Goal: Use online tool/utility: Use online tool/utility

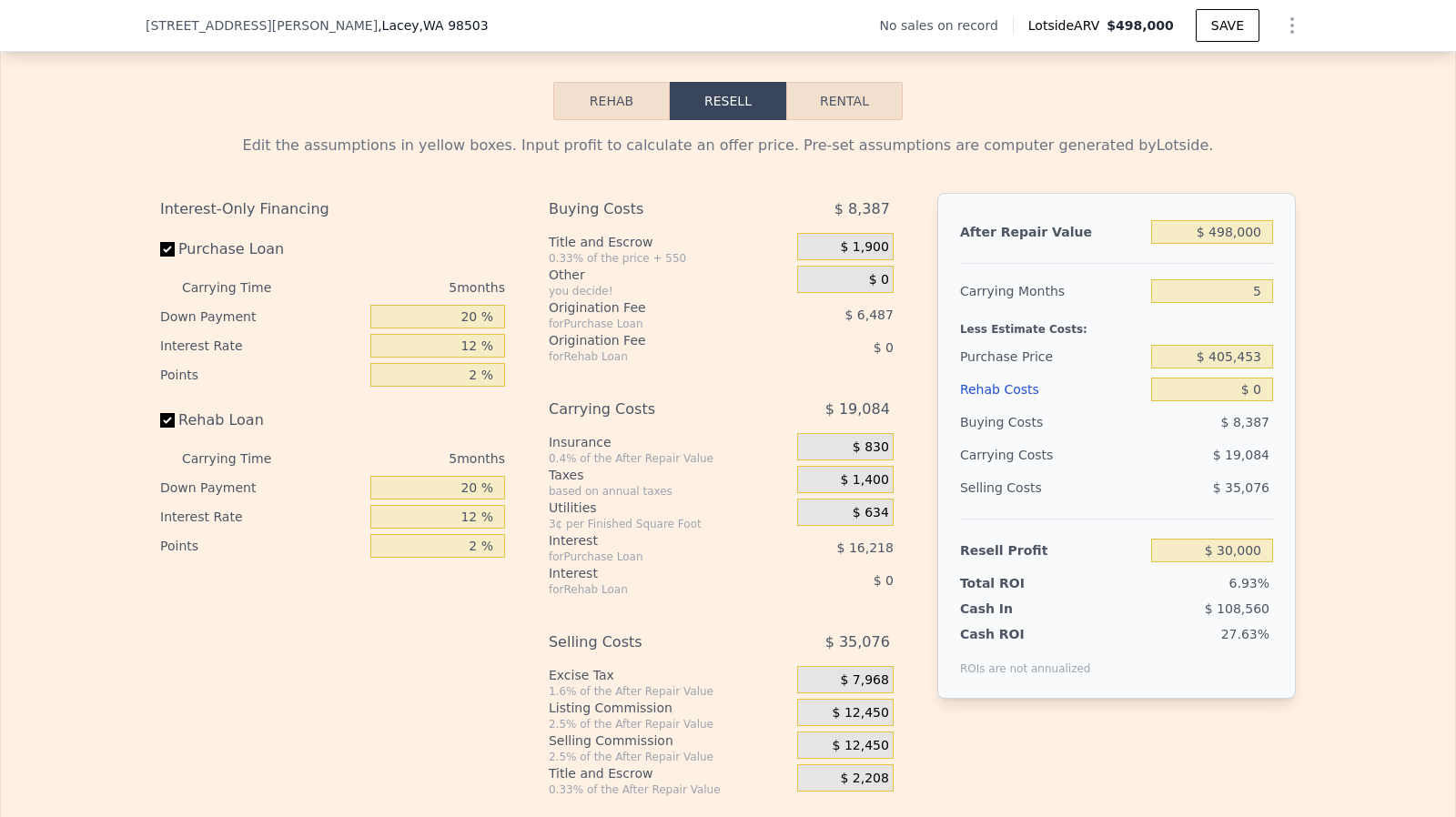
scroll to position [2516, 0]
click at [160, 428] on input "Rehab Loan" at bounding box center [167, 420] width 15 height 15
checkbox input "false"
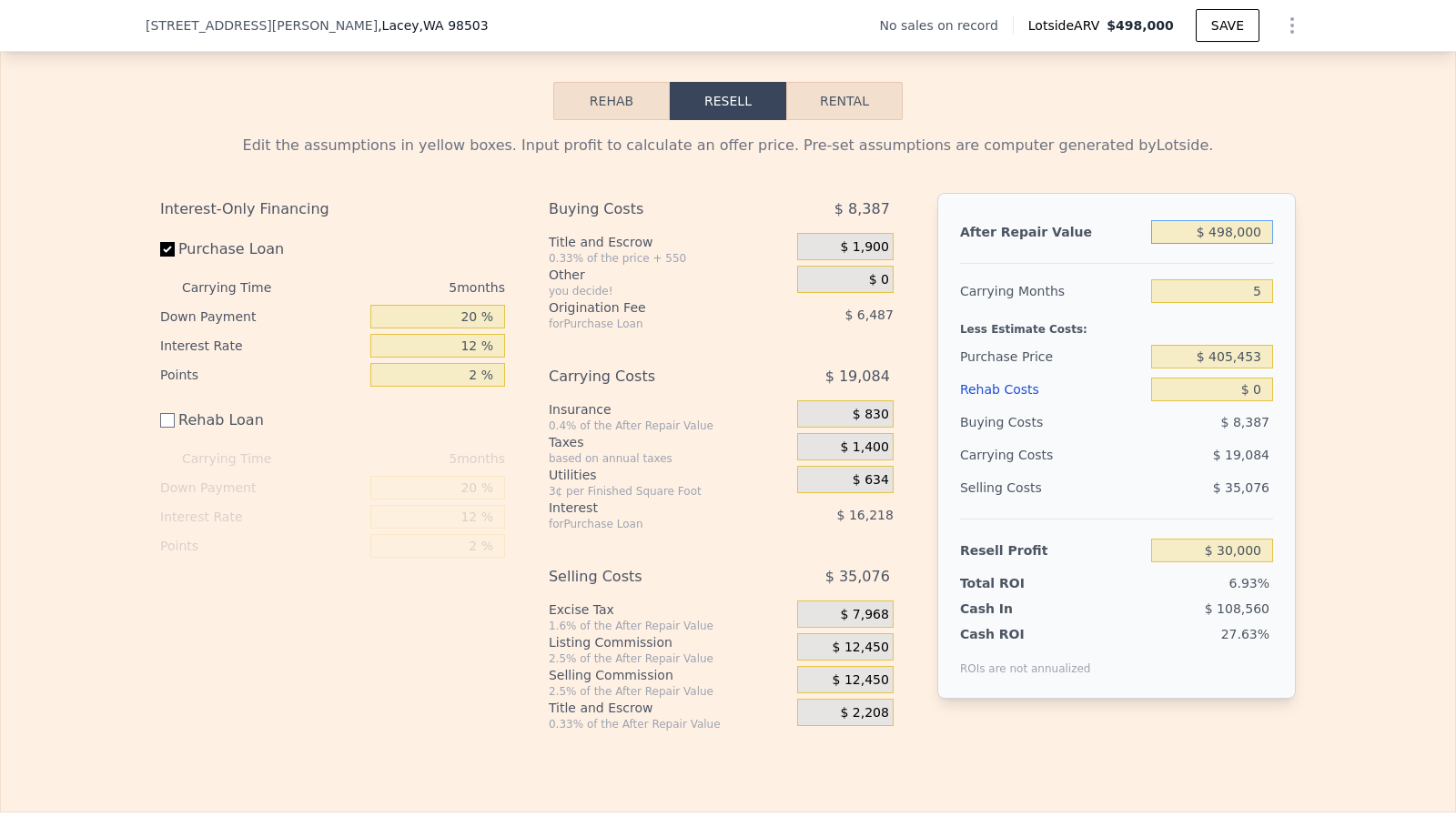
click at [1240, 244] on input "$ 498,000" at bounding box center [1212, 232] width 122 height 24
click at [1259, 244] on input "$ 500,000" at bounding box center [1212, 232] width 122 height 24
type input "$ 5,000,000"
type input "$ 4,212,373"
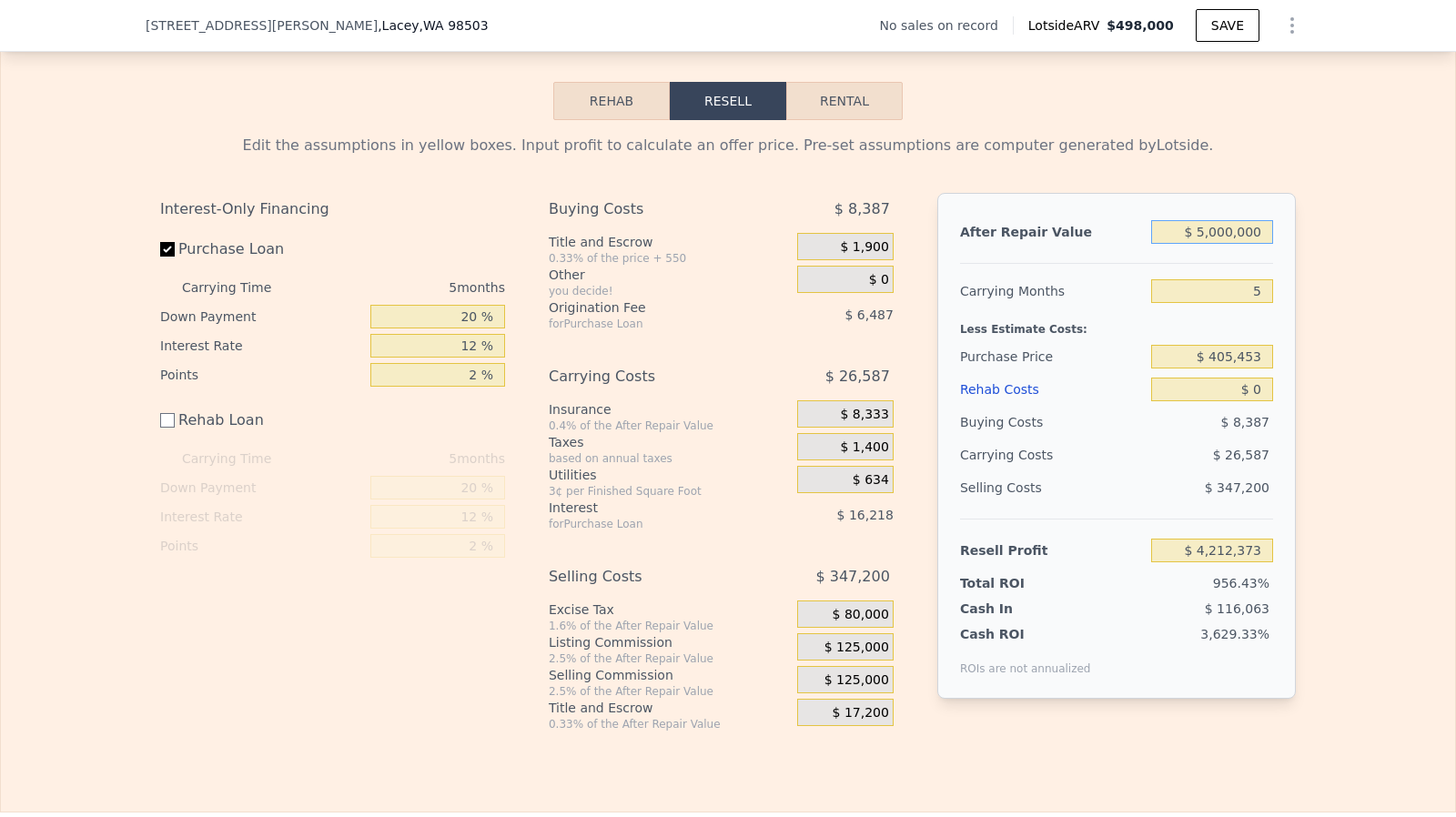
type input "$ 500,000"
type input "$ 31,858"
type input "$ 500,000"
click at [1258, 401] on input "$ 0" at bounding box center [1212, 389] width 122 height 24
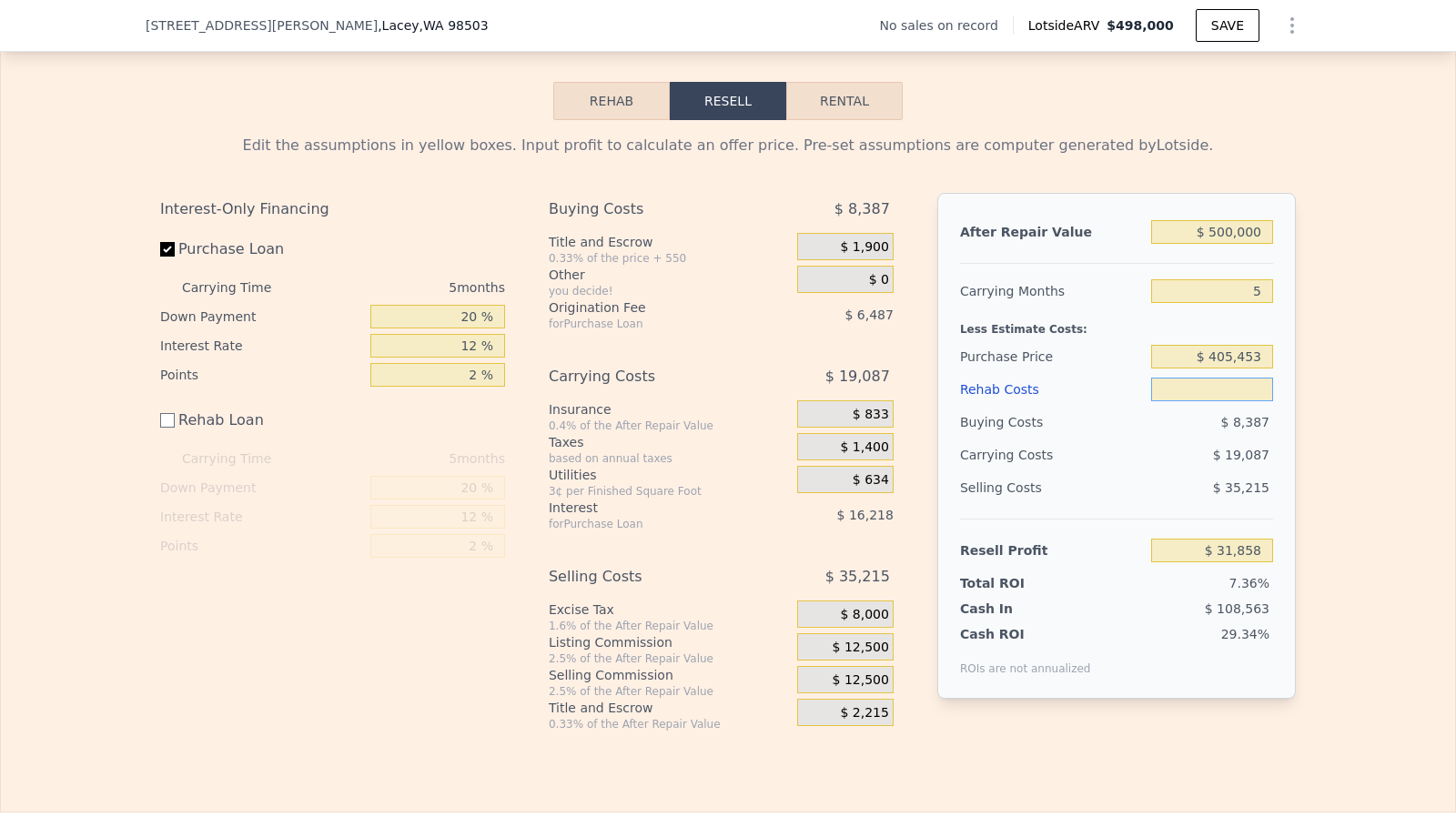
type input "$ 1"
type input "$ 31,857"
type input "$ 145"
type input "$ 31,713"
type input "$ 1,450"
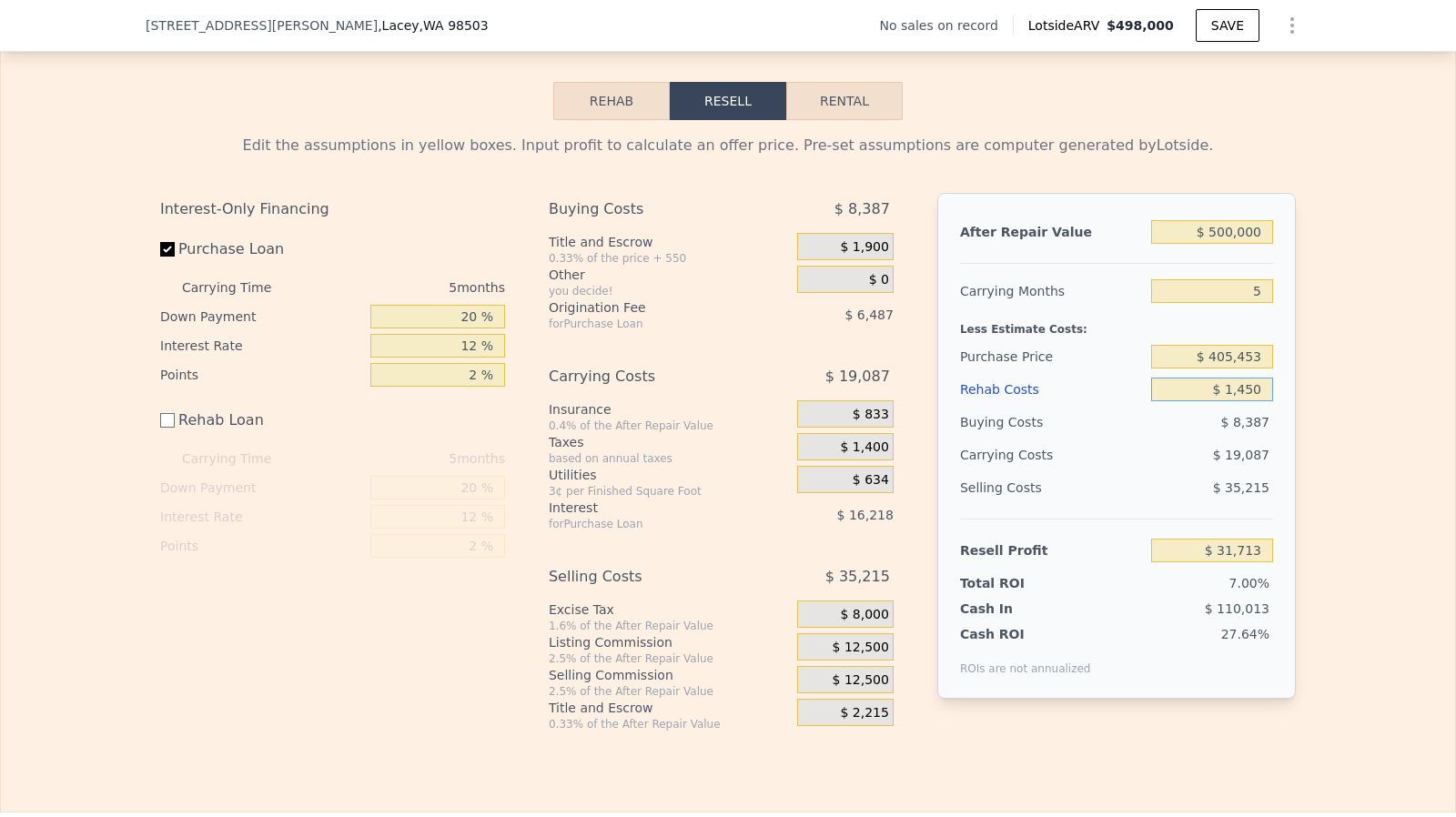
type input "$ 30,408"
type input "$ 14,500"
type input "$ 17,358"
type input "$ 145,000"
type input "-$ 113,142"
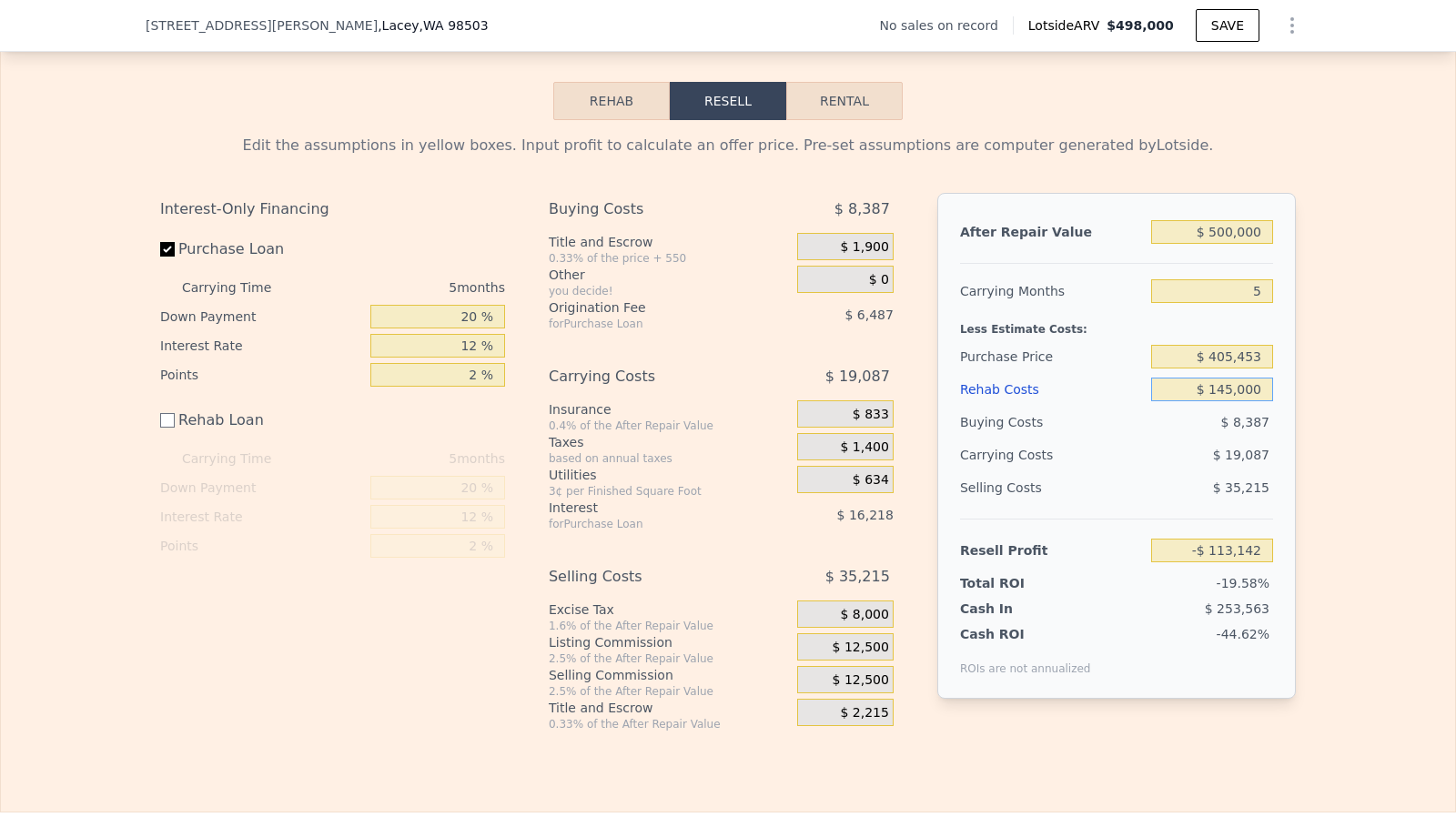
type input "$ 14,500"
type input "$ 17,358"
type input "$ 1"
type input "$ 31,857"
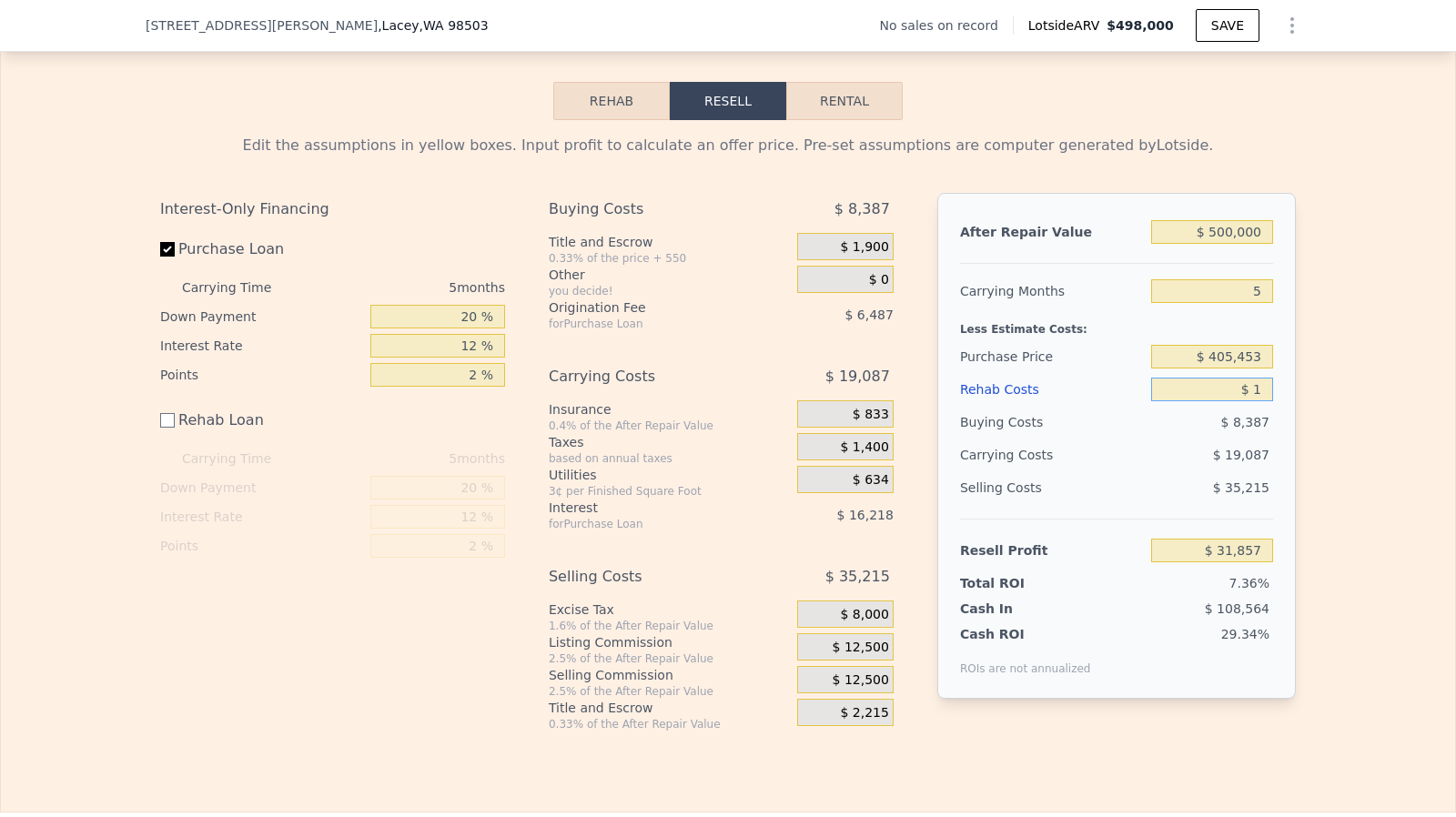
type input "$ 1"
click at [1243, 368] on input "$ 405,453" at bounding box center [1212, 356] width 122 height 24
type input "$ 280,000"
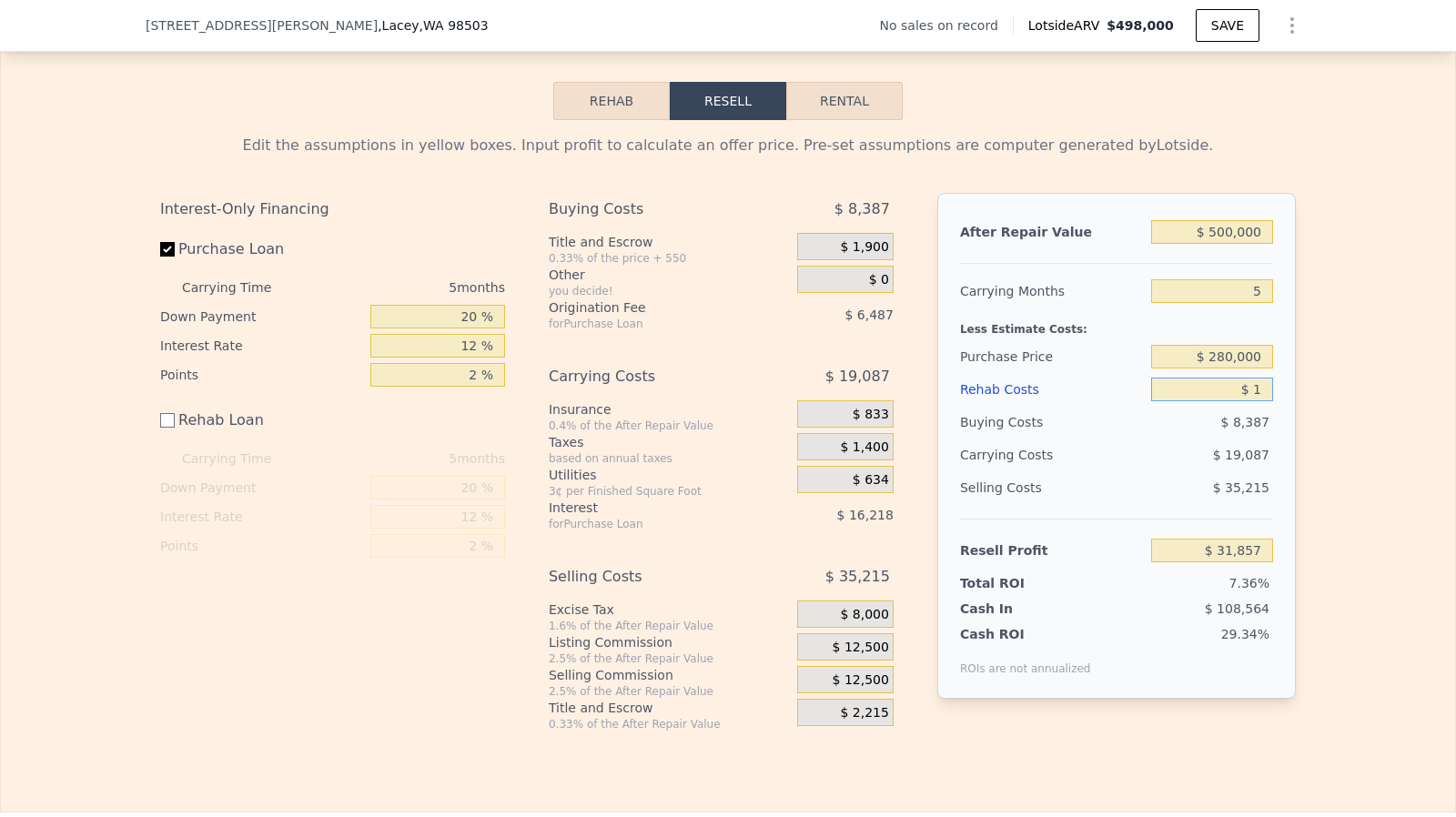
click at [1259, 401] on input "$ 1" at bounding box center [1212, 389] width 122 height 24
type input "$ 164,755"
type input "$ 15"
type input "$ 164,741"
type input "$ 150"
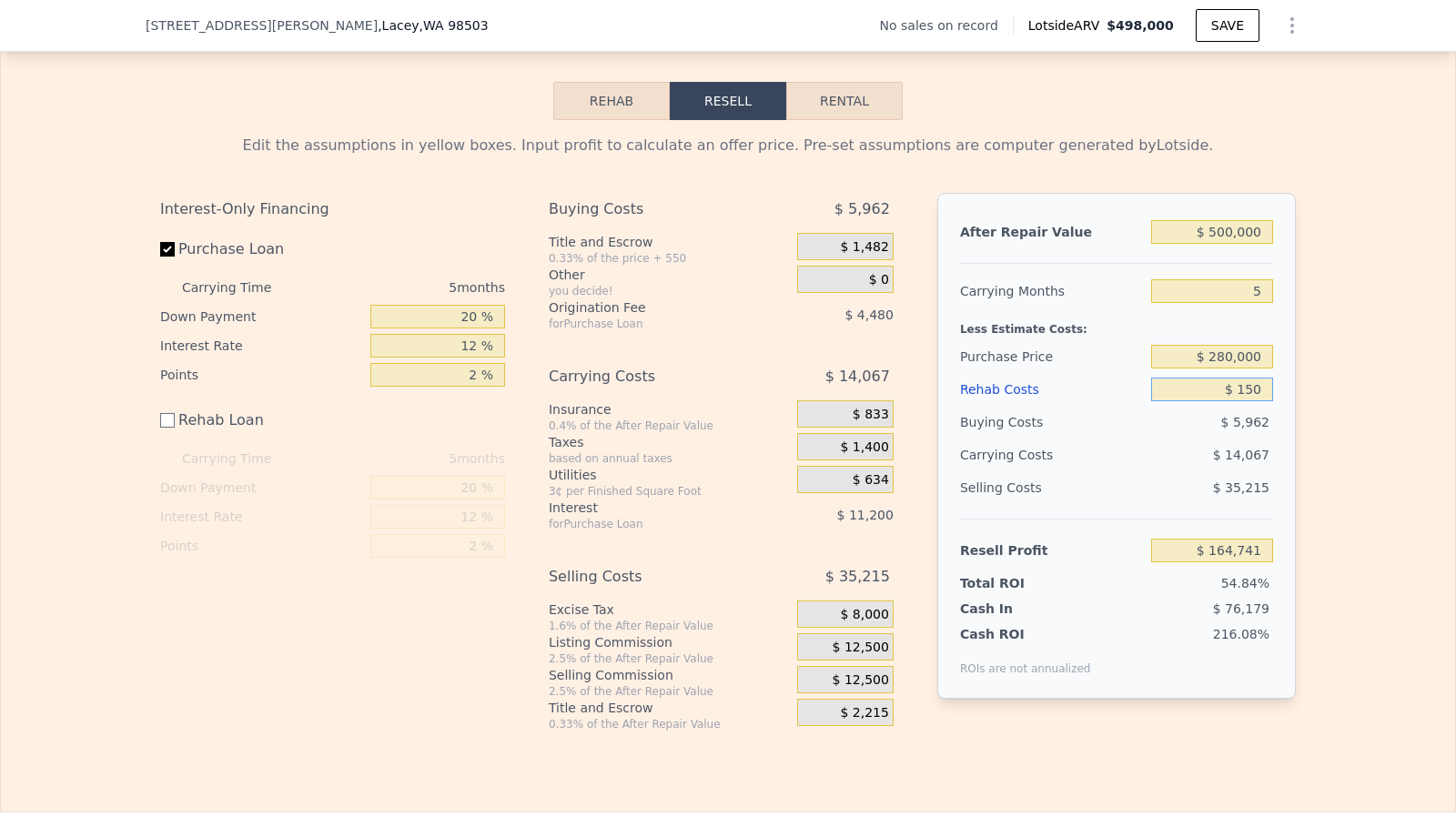
type input "$ 164,606"
type input "$ 15,000"
type input "$ 149,756"
type input "$ 150,000"
type input "$ 14,756"
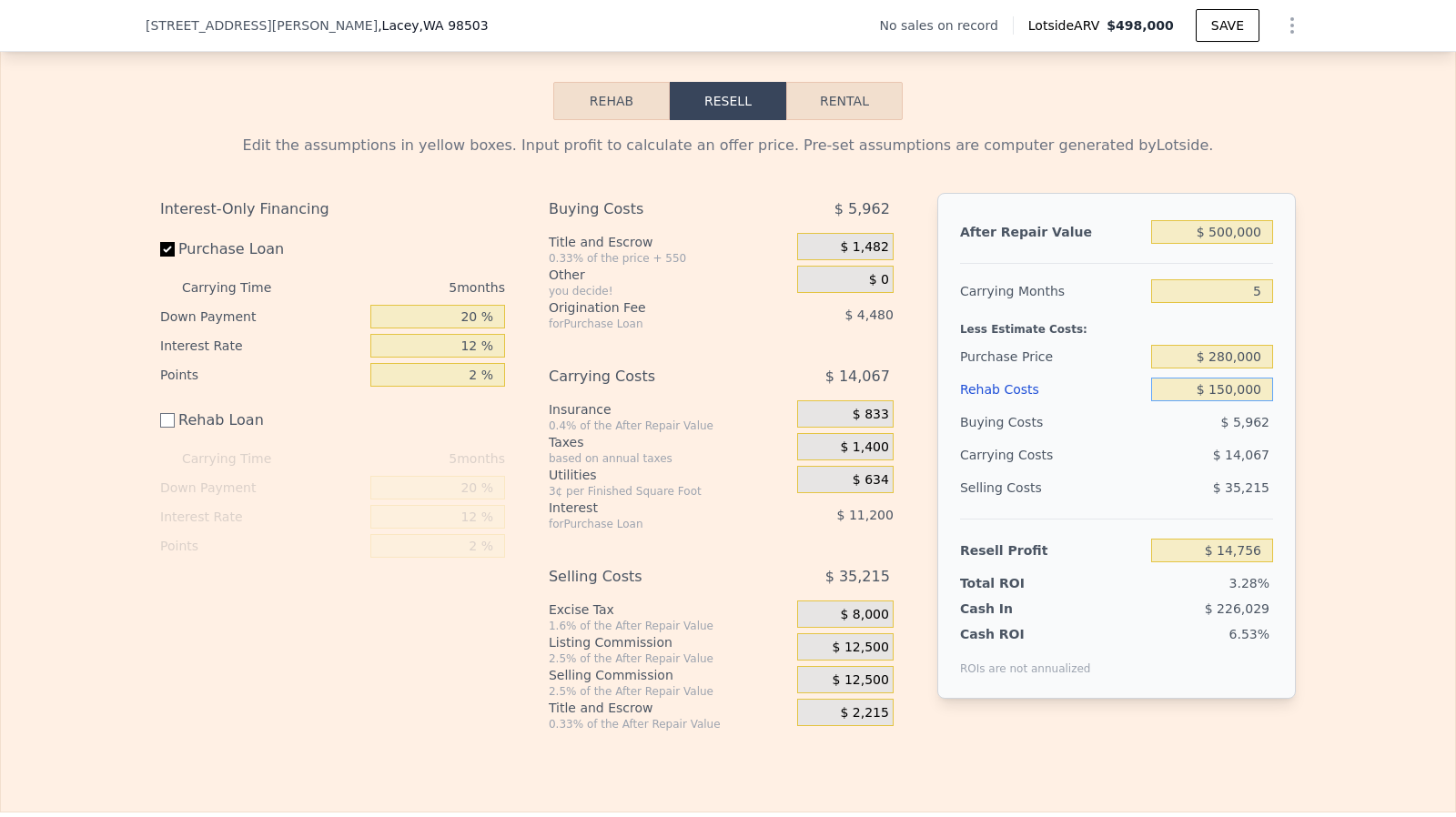
type input "$ 150,000"
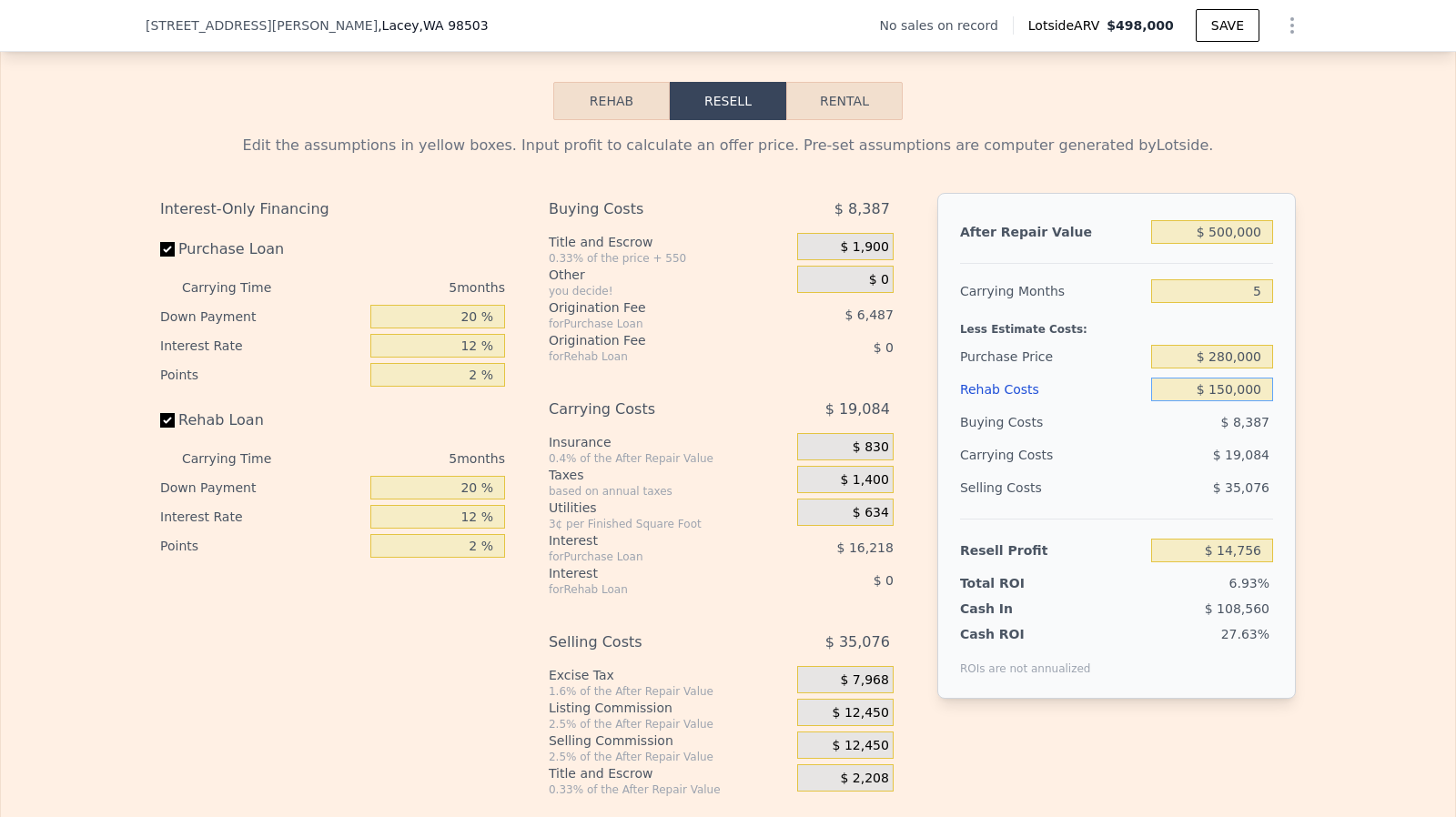
checkbox input "true"
type input "$ 498,000"
type input "$ 0"
type input "$ 30,000"
type input "$ 01"
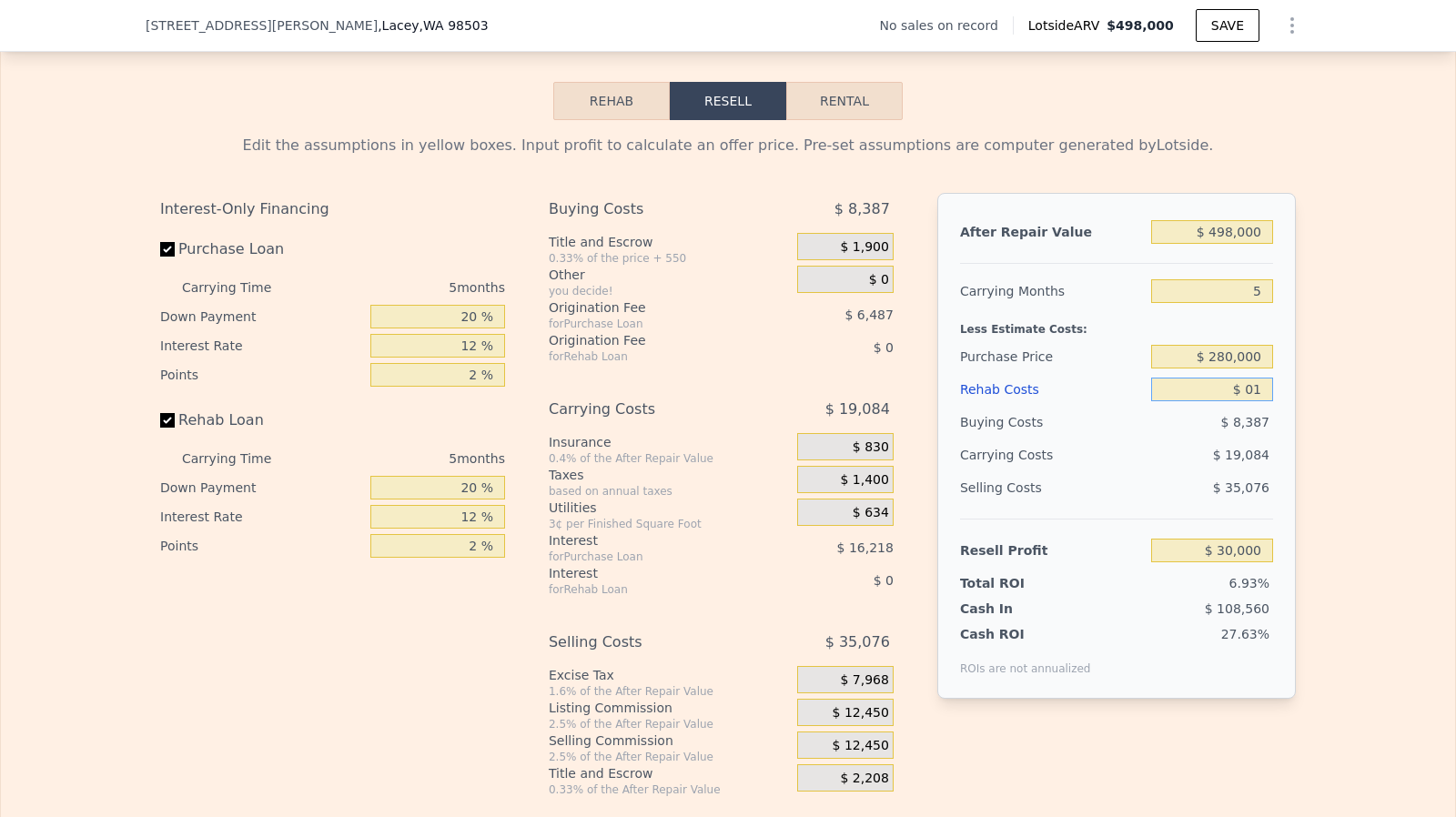
type input "$ 29,999"
type input "$ 015"
type input "$ 29,985"
type input "$ 0"
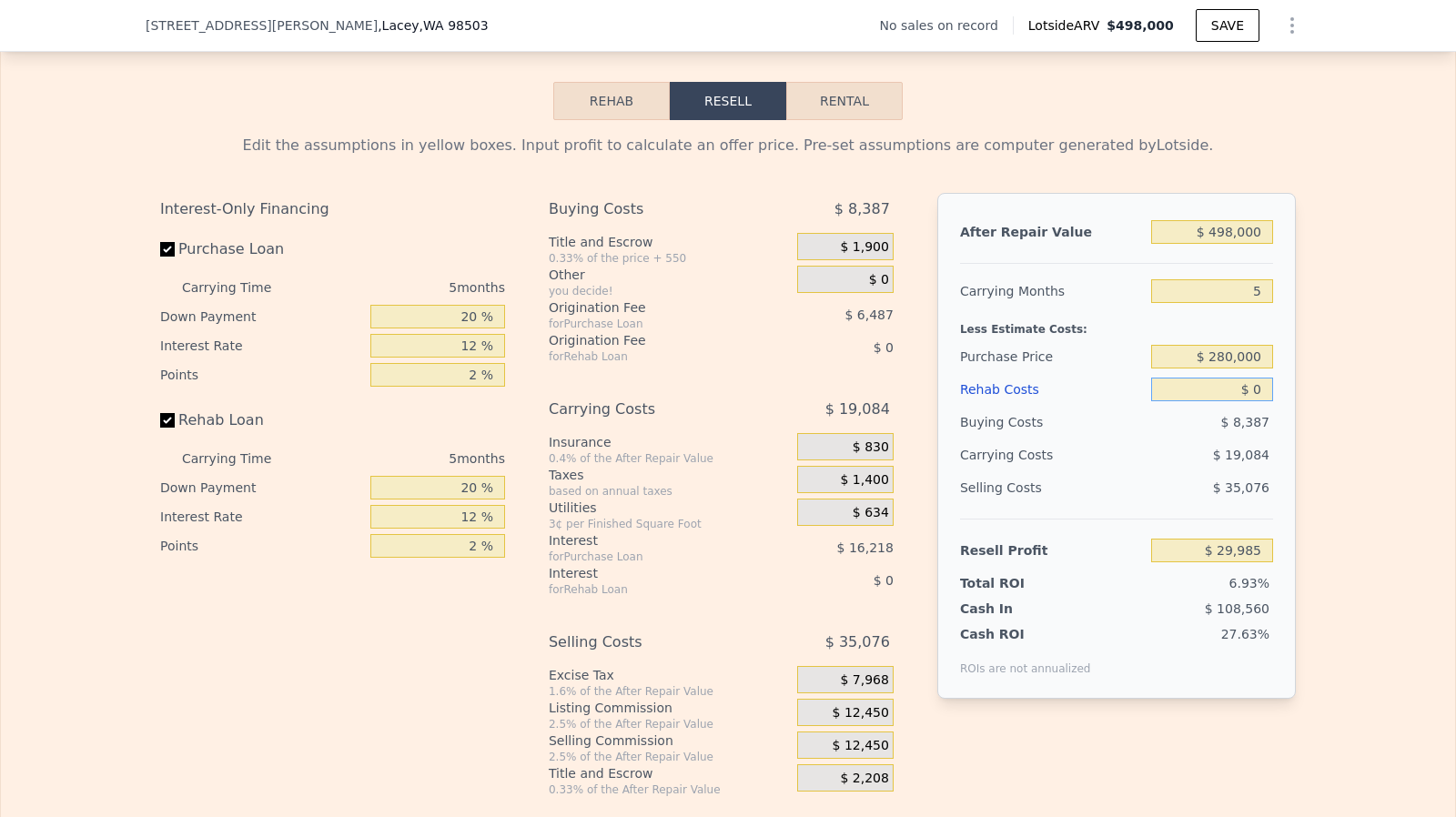
type input "$ 30,000"
type input "$ 1,500"
type input "$ 29,990"
type input "$ 150,000"
type input "-$ 128,400"
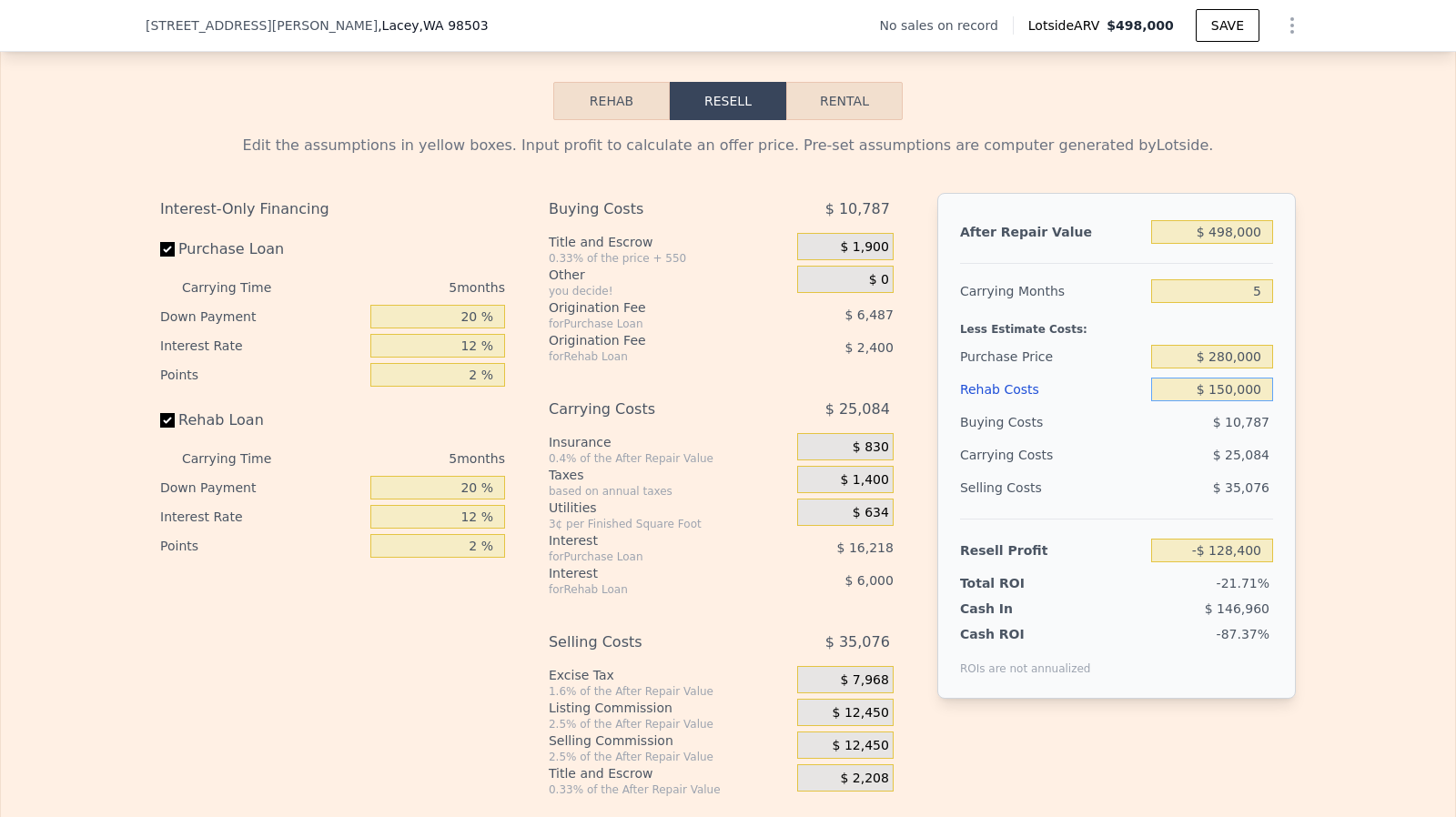
type input "$ 150,000"
click at [1248, 368] on input "$ 280,000" at bounding box center [1212, 356] width 122 height 24
click at [1245, 432] on div "$ 10,787" at bounding box center [1213, 422] width 123 height 33
type input "$ 4,498"
click at [1242, 244] on input "$ 498,000" at bounding box center [1212, 232] width 122 height 24
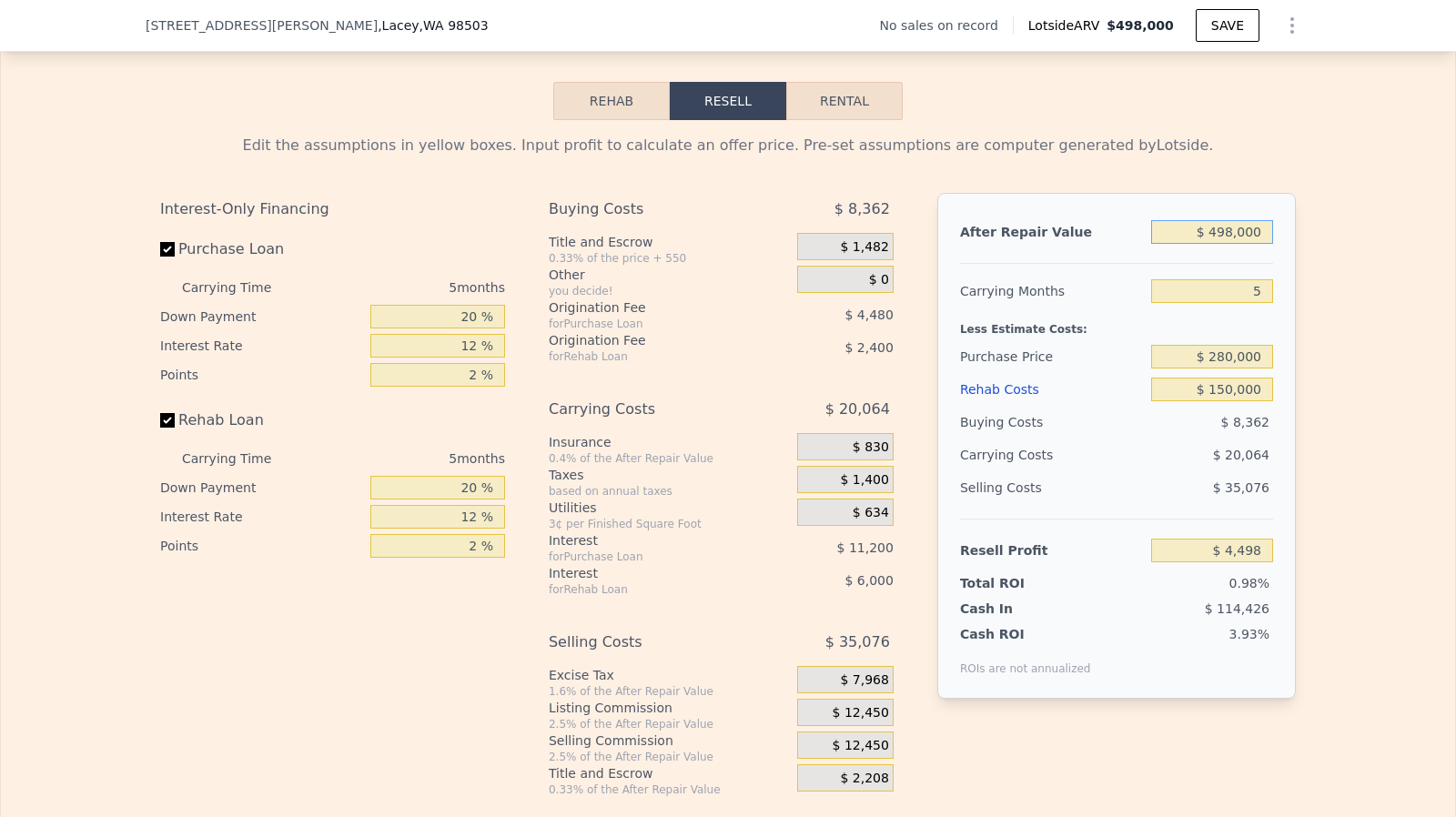
click at [1242, 244] on input "$ 498,000" at bounding box center [1212, 232] width 122 height 24
type input "$ 500,000"
type input "$ 6,356"
type input "$ 500,000"
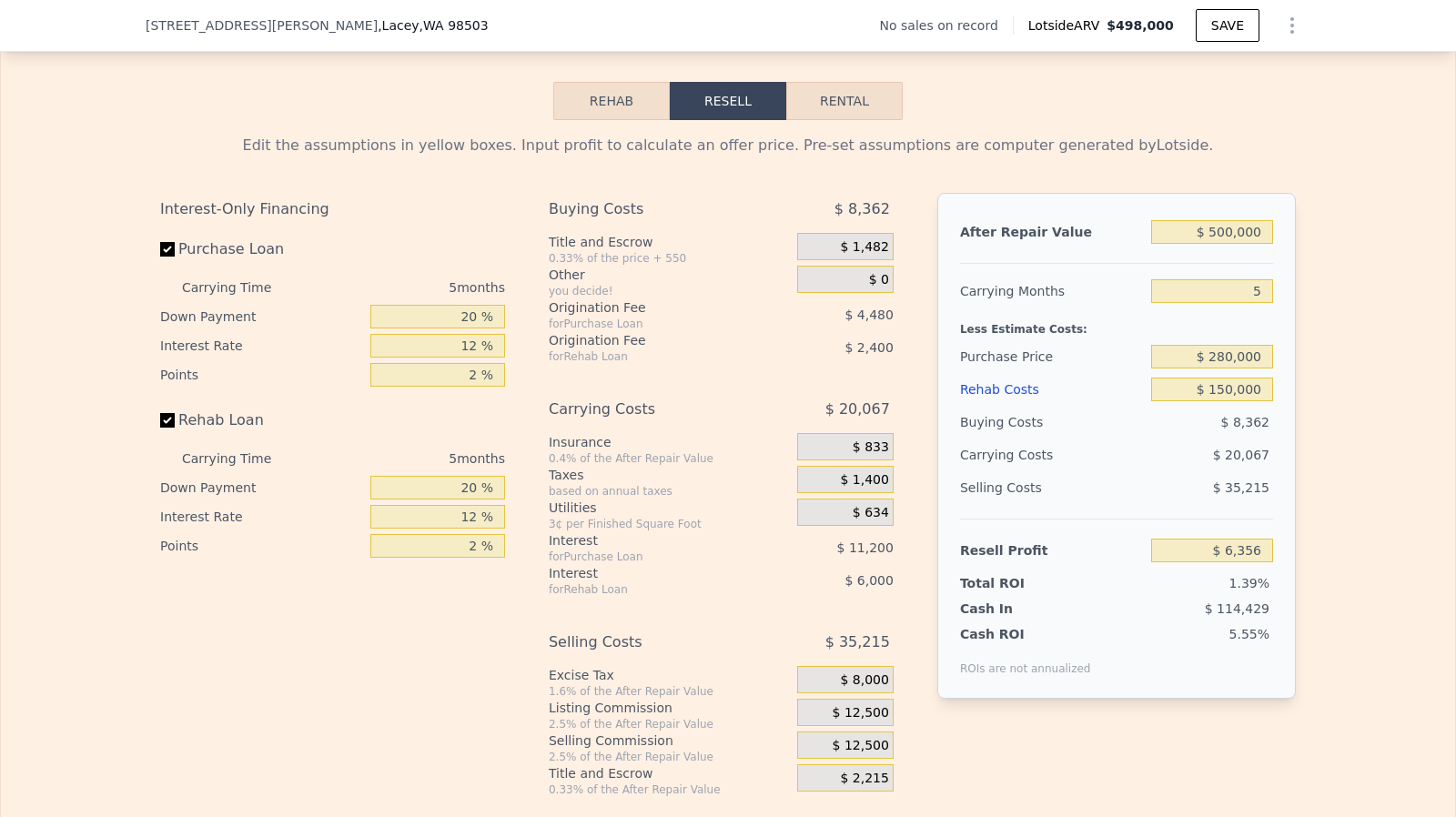
click at [860, 722] on span "$ 12,500" at bounding box center [860, 713] width 57 height 17
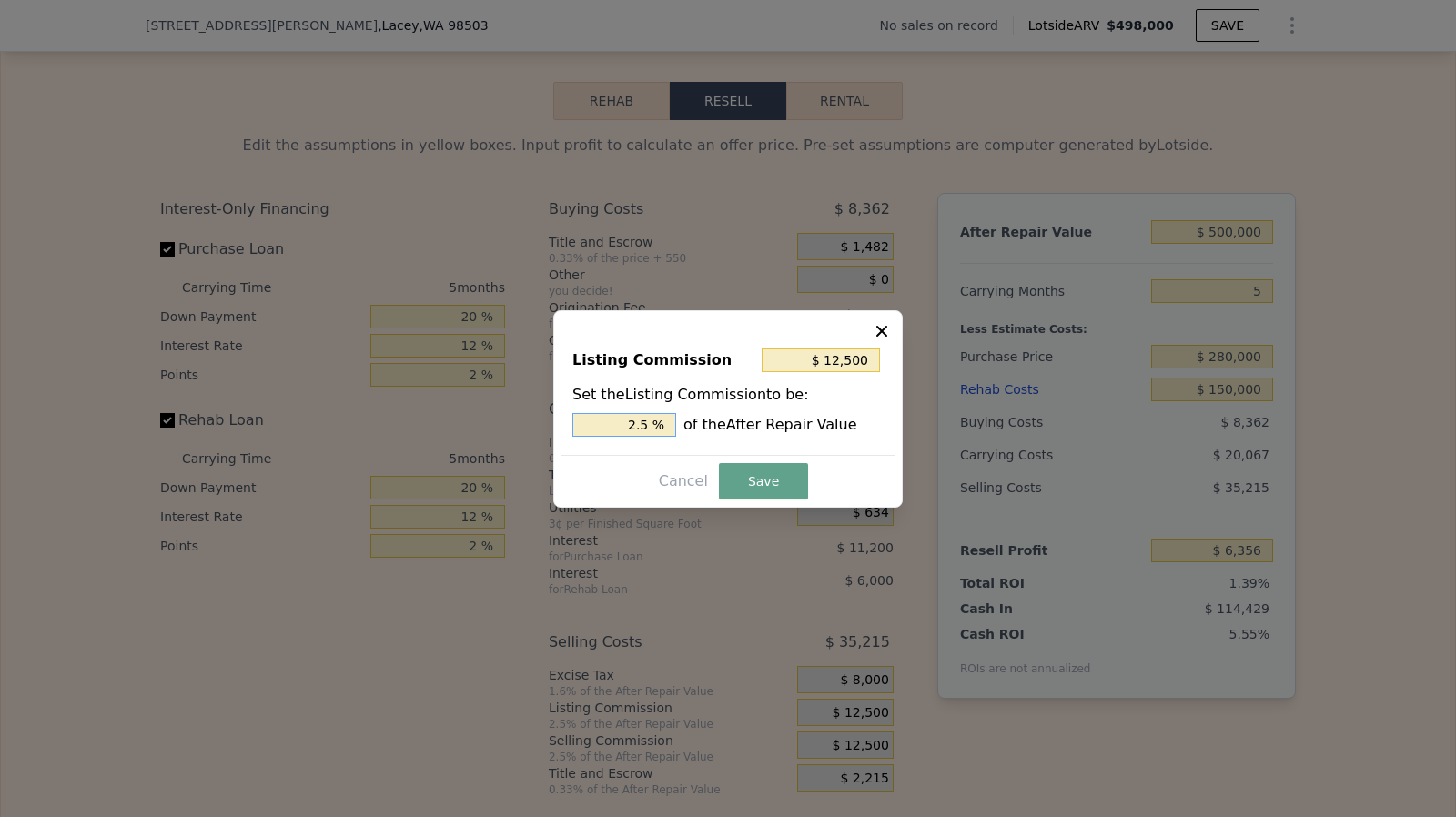
click at [664, 427] on input "2.5 %" at bounding box center [624, 425] width 104 height 24
type input "$ 10,000"
type input "2 %"
type input "$ 0"
type input "0 %"
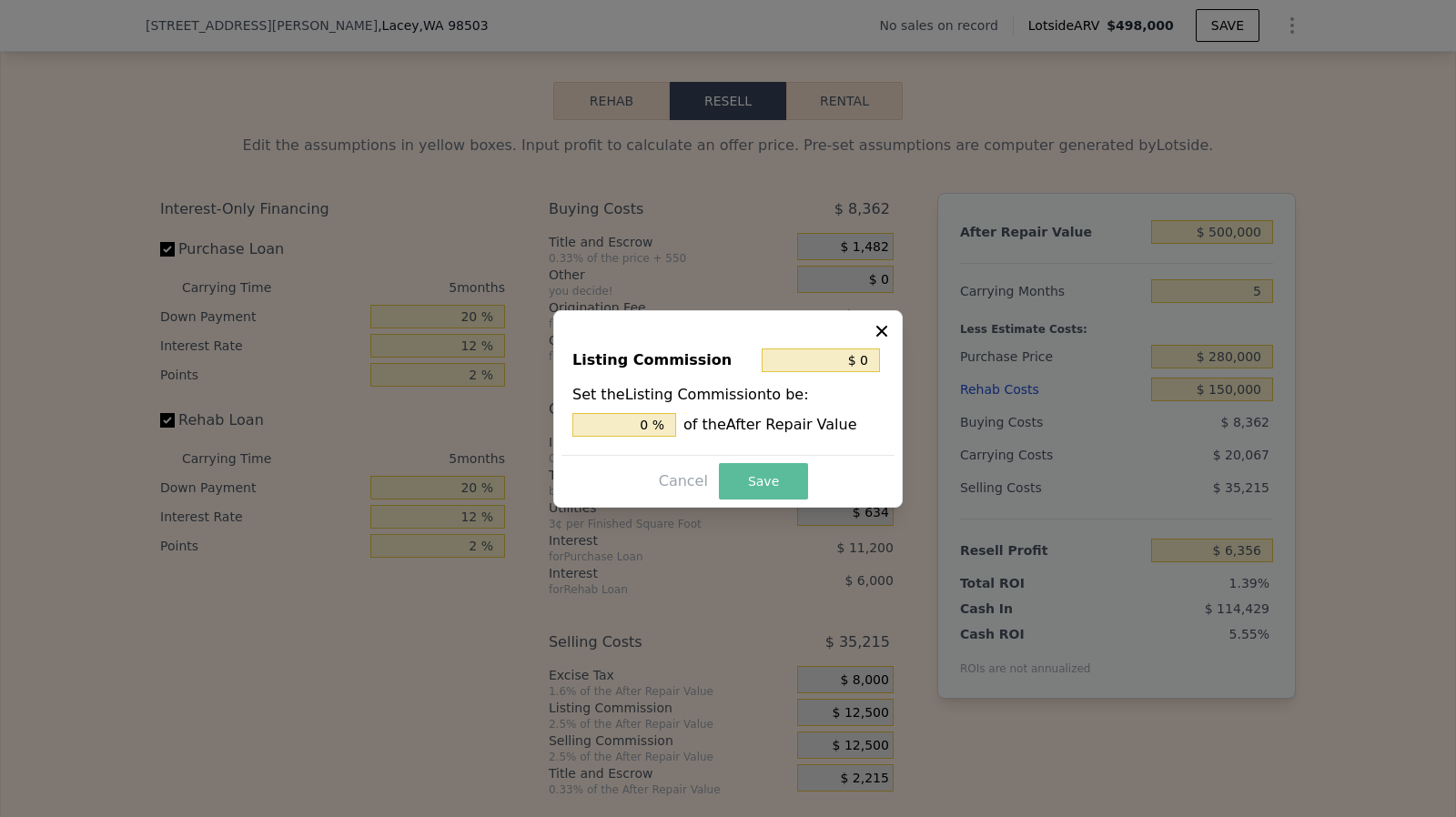
click at [766, 469] on button "Save" at bounding box center [763, 481] width 89 height 37
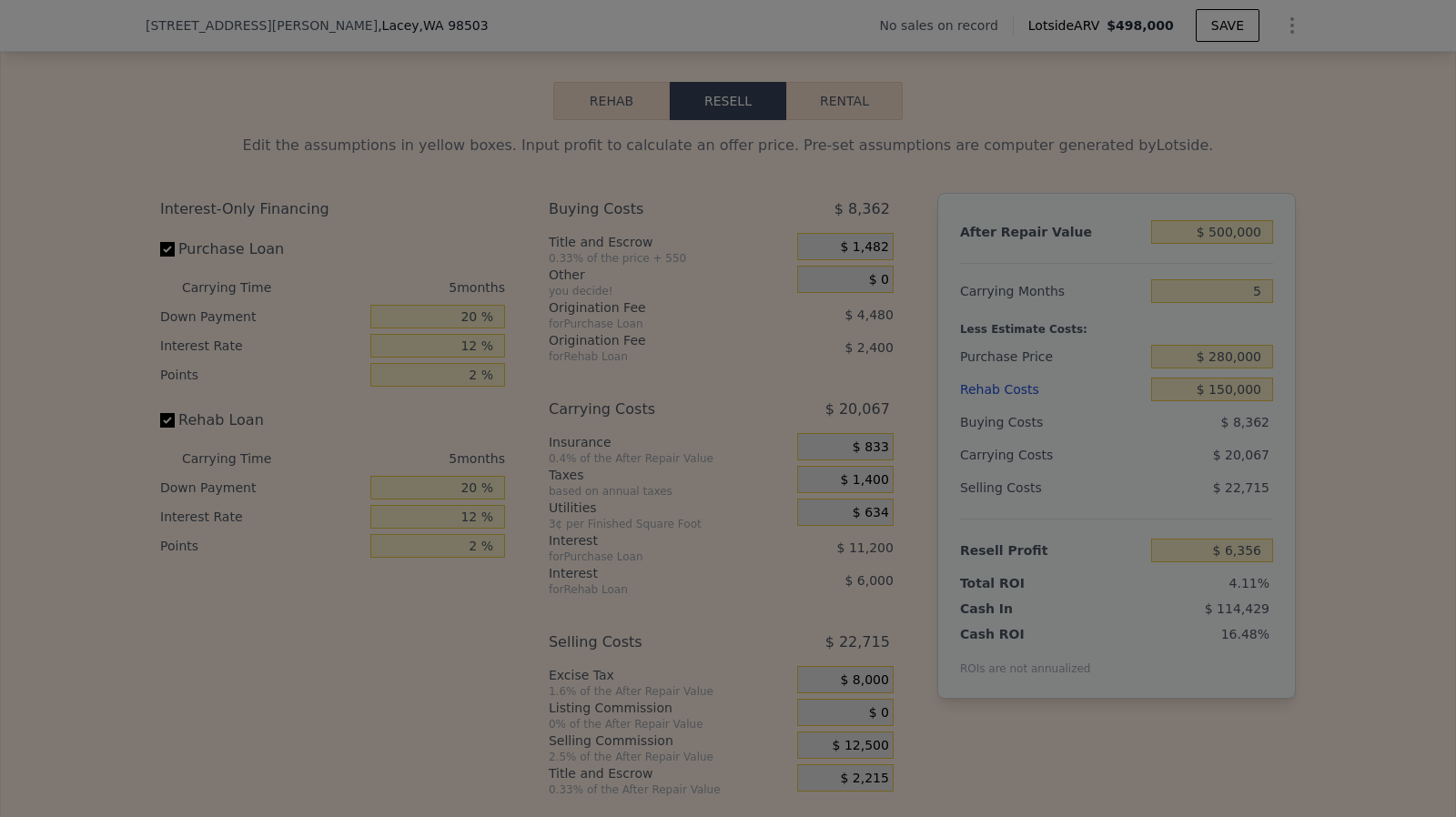
type input "$ 18,856"
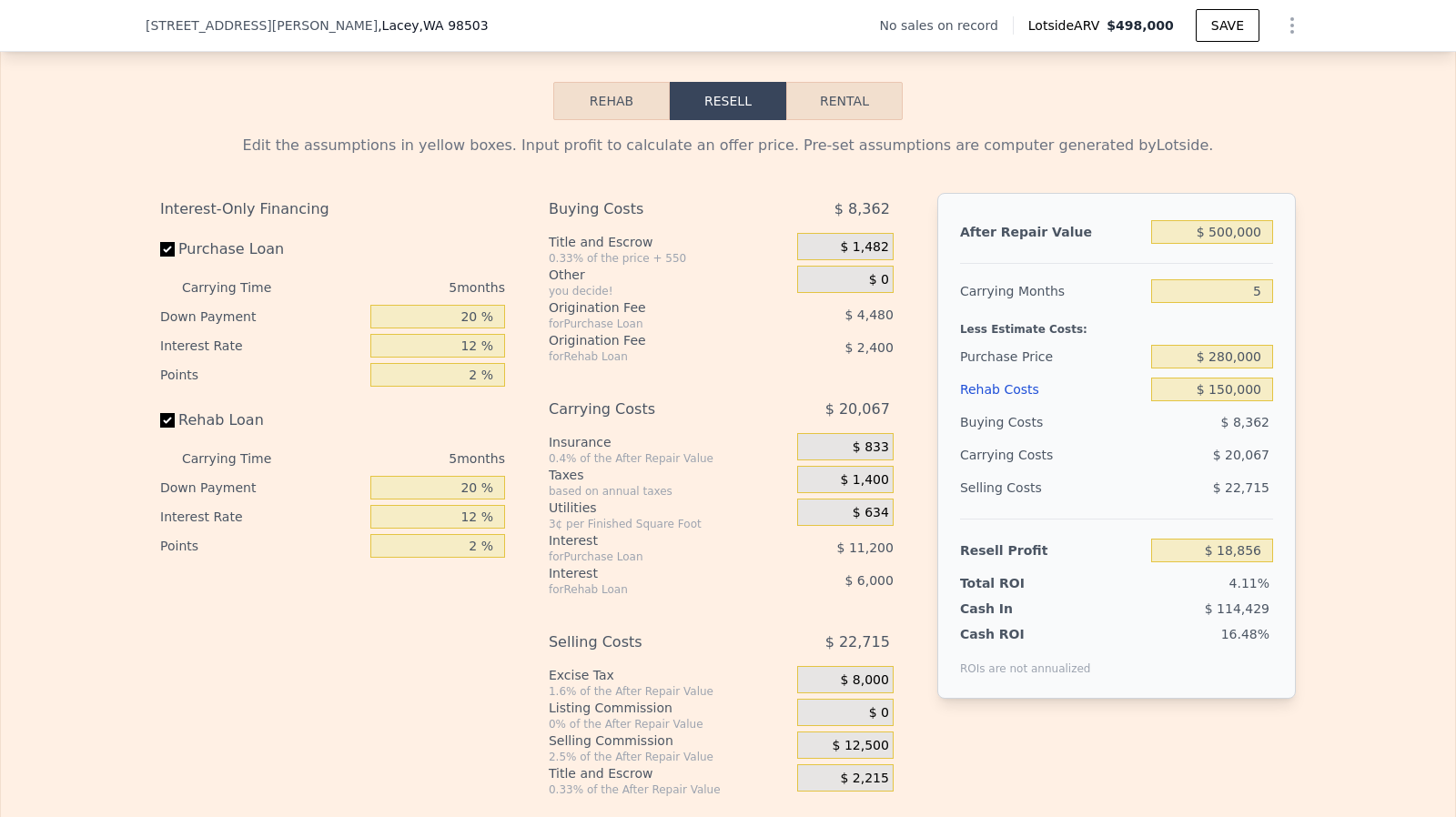
type input "$ 498,000"
type input "$ 0"
type input "$ 30,000"
click at [377, 17] on span ", [GEOGRAPHIC_DATA]" at bounding box center [433, 26] width 111 height 18
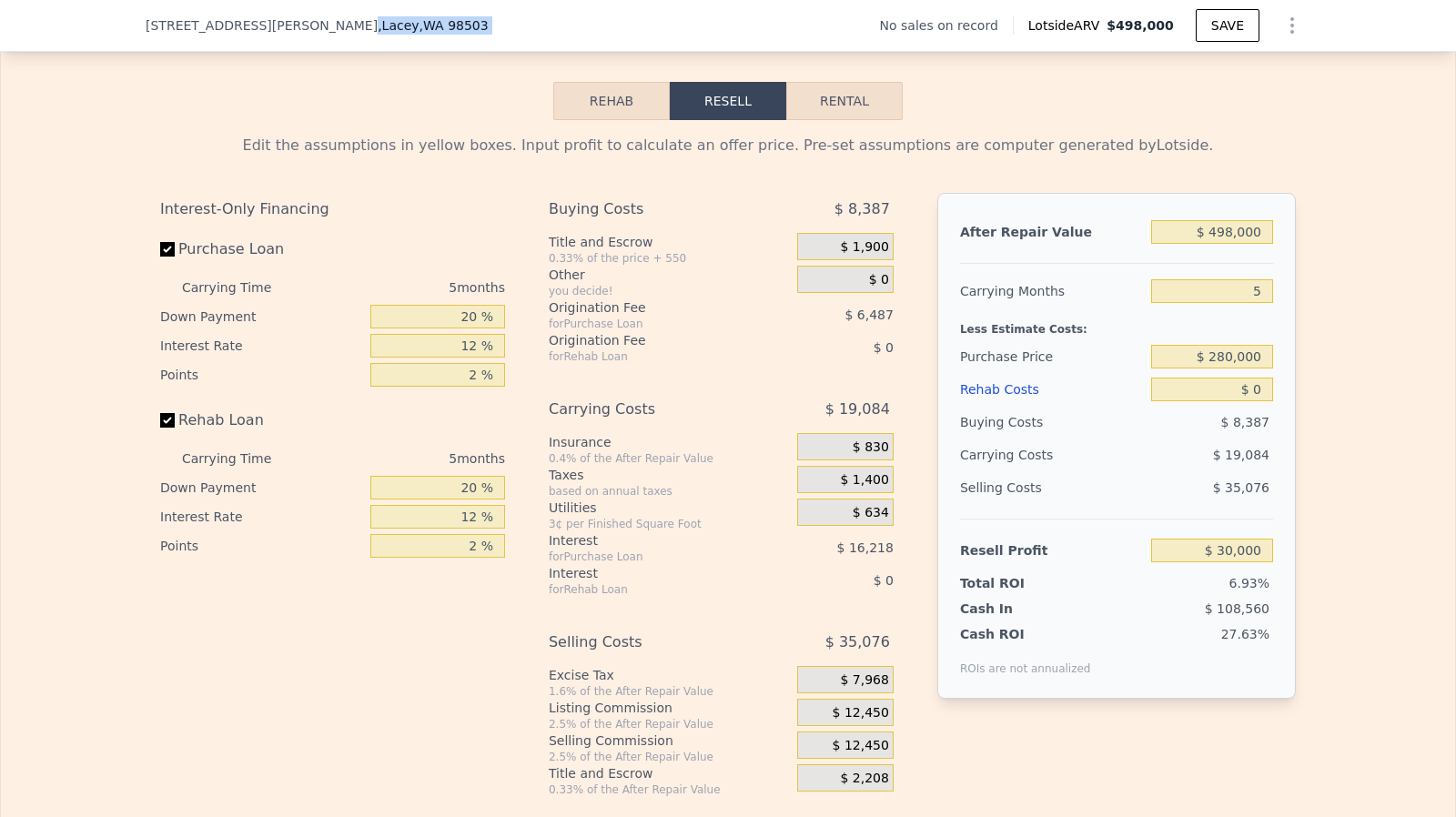
click at [377, 17] on span ", [GEOGRAPHIC_DATA]" at bounding box center [433, 26] width 111 height 18
copy span ", [GEOGRAPHIC_DATA]"
click at [199, 56] on div "Rehab Resell Rental Edit the assumptions in yellow boxes. Input profit to calcu…" at bounding box center [728, 440] width 1456 height 878
click at [191, 32] on span "[STREET_ADDRESS][PERSON_NAME]" at bounding box center [262, 26] width 232 height 18
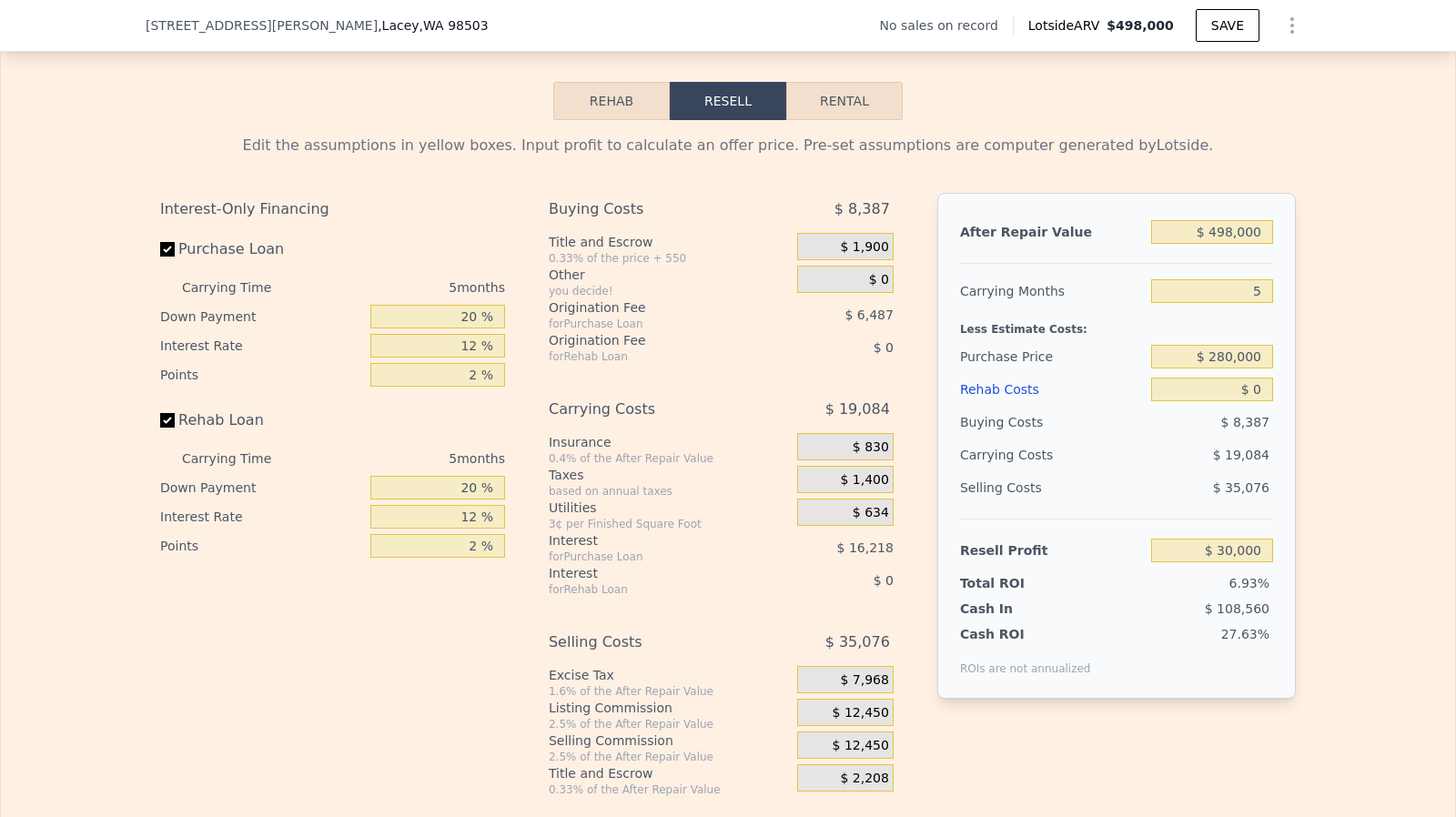
click at [191, 32] on span "[STREET_ADDRESS][PERSON_NAME]" at bounding box center [262, 26] width 232 height 18
click at [184, 24] on span "[STREET_ADDRESS][PERSON_NAME]" at bounding box center [262, 26] width 232 height 18
